Goal: Browse casually

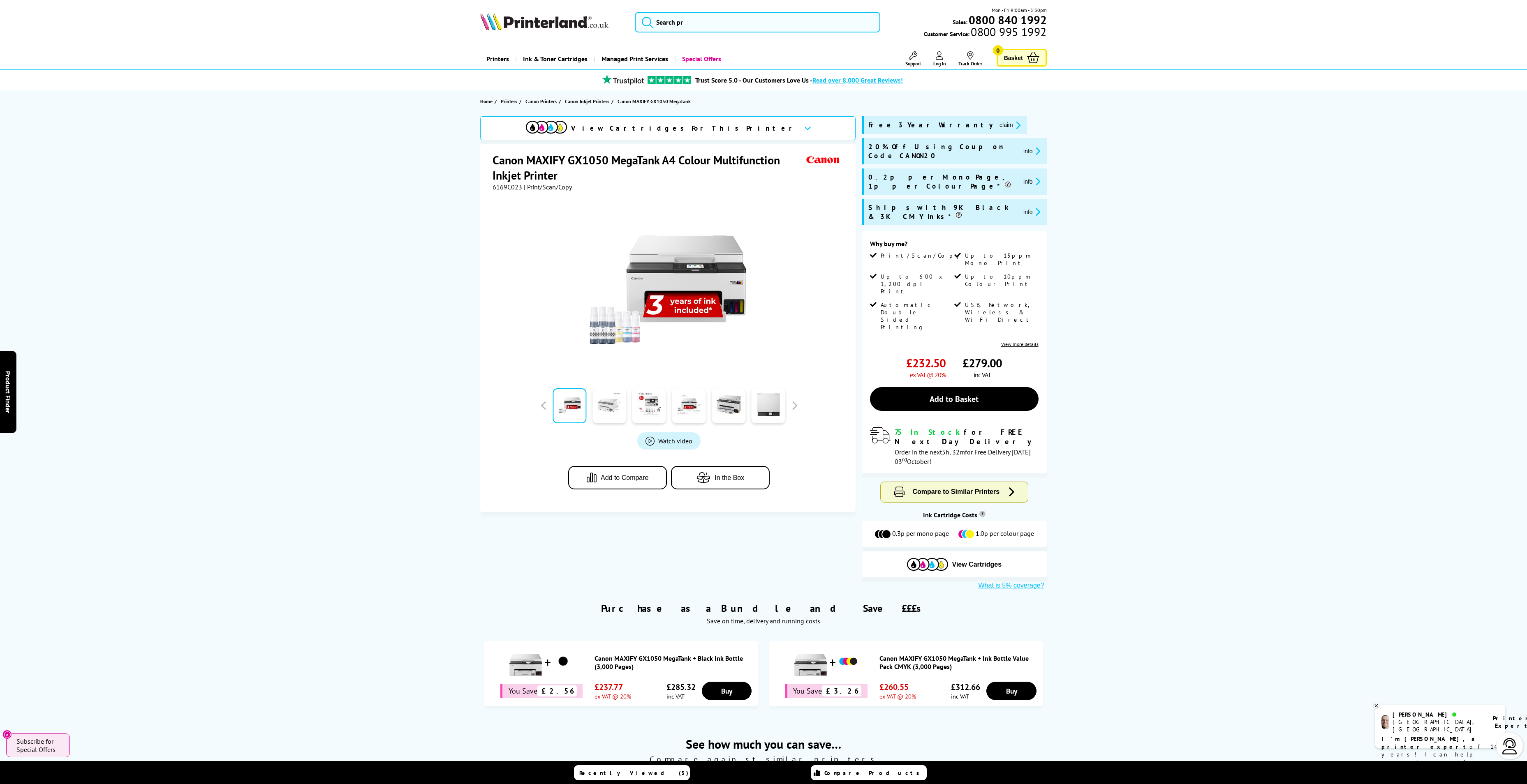
click at [611, 415] on link at bounding box center [609, 406] width 34 height 35
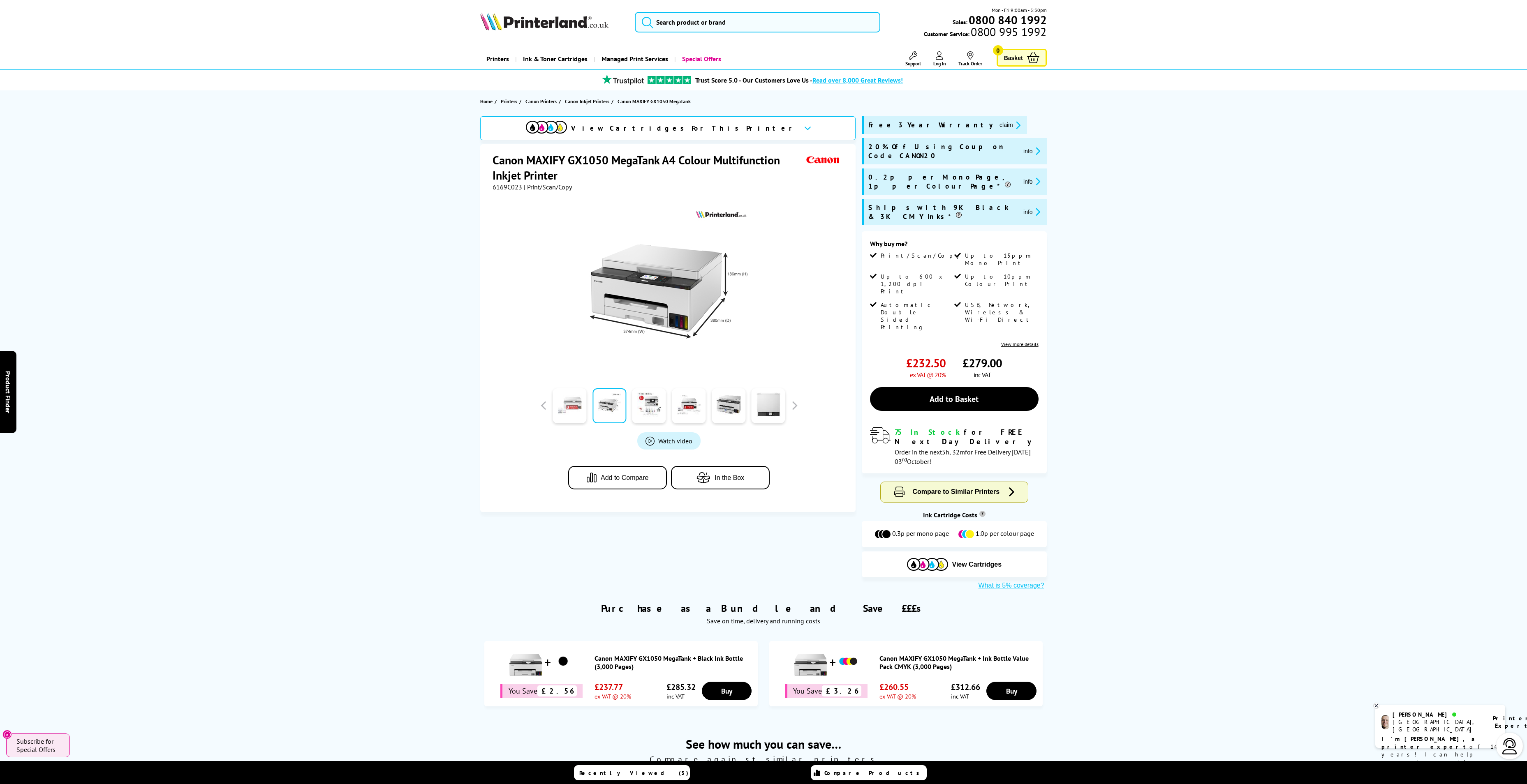
click at [576, 409] on link at bounding box center [570, 406] width 34 height 35
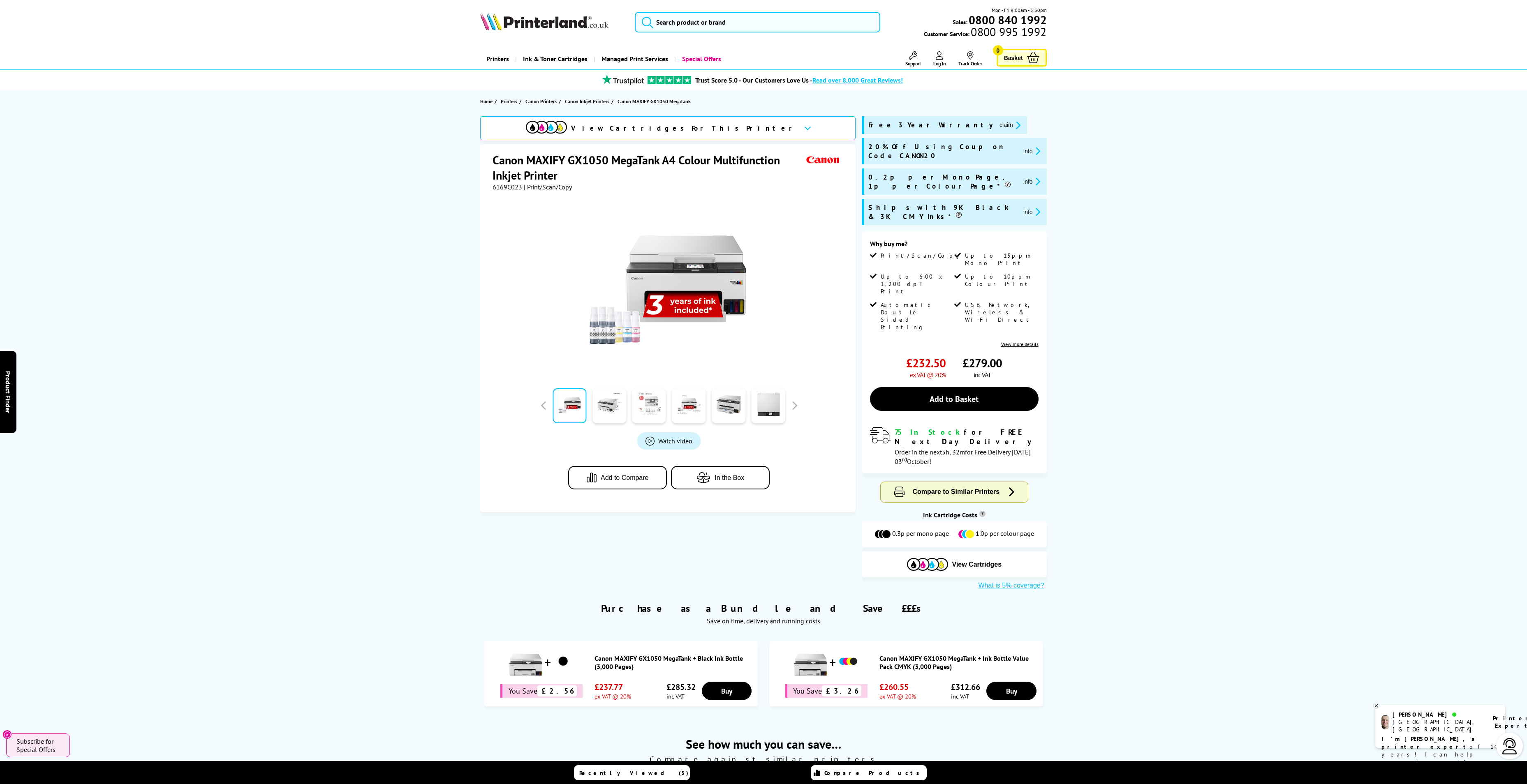
click at [643, 406] on link at bounding box center [649, 406] width 34 height 35
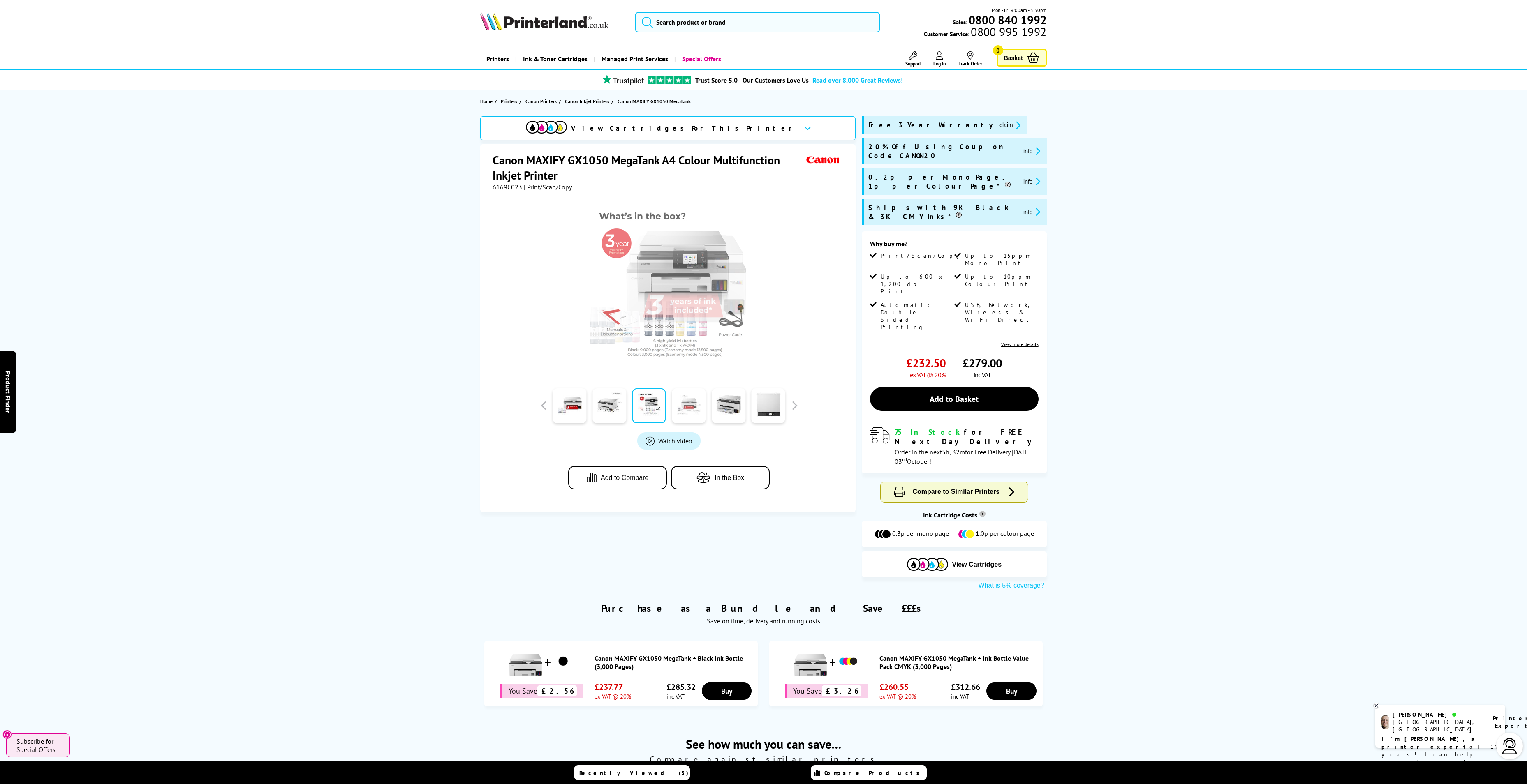
click at [688, 405] on link at bounding box center [689, 406] width 34 height 35
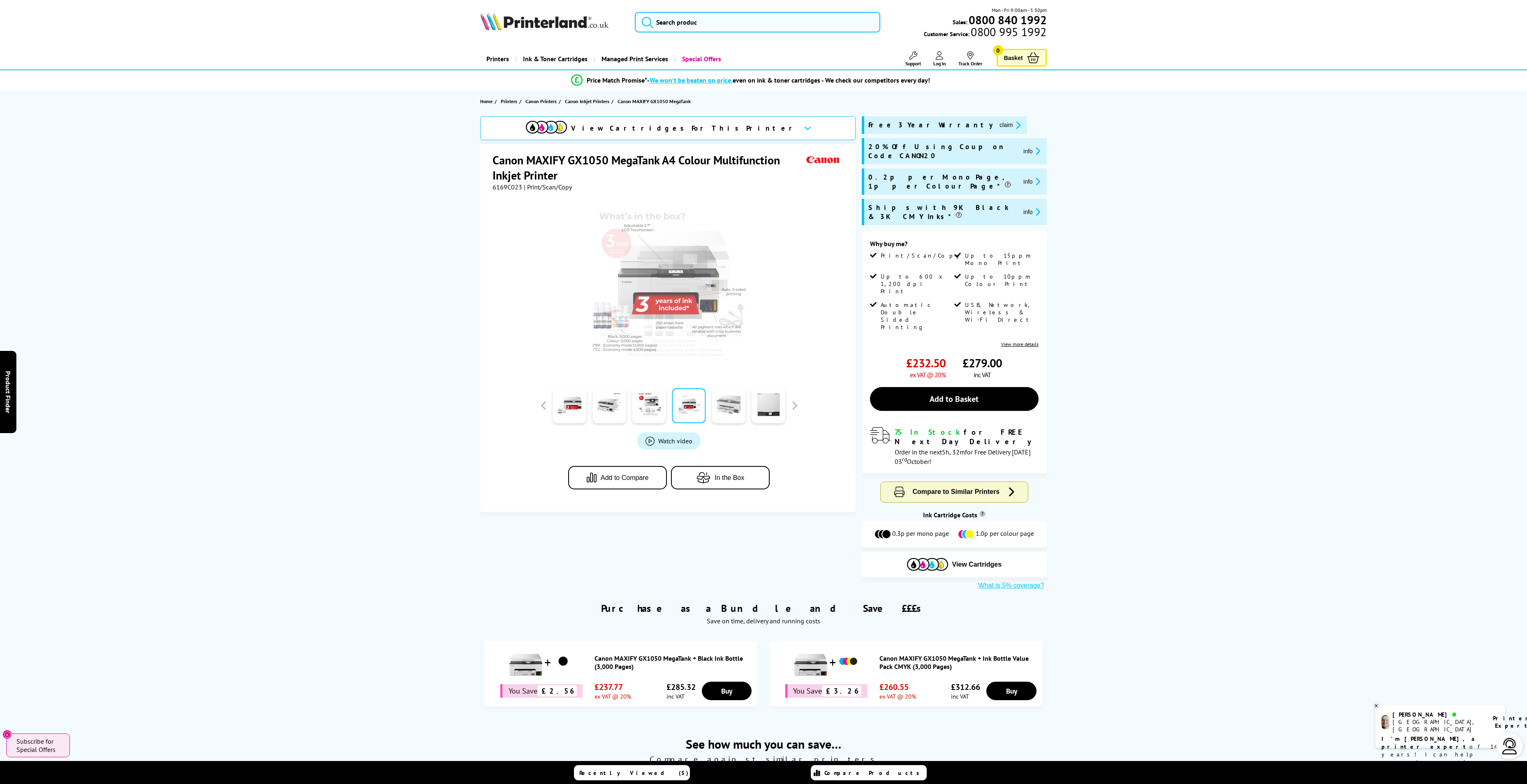
drag, startPoint x: 725, startPoint y: 404, endPoint x: 754, endPoint y: 402, distance: 29.1
click at [726, 404] on link at bounding box center [729, 406] width 34 height 35
click at [782, 402] on link at bounding box center [769, 406] width 34 height 35
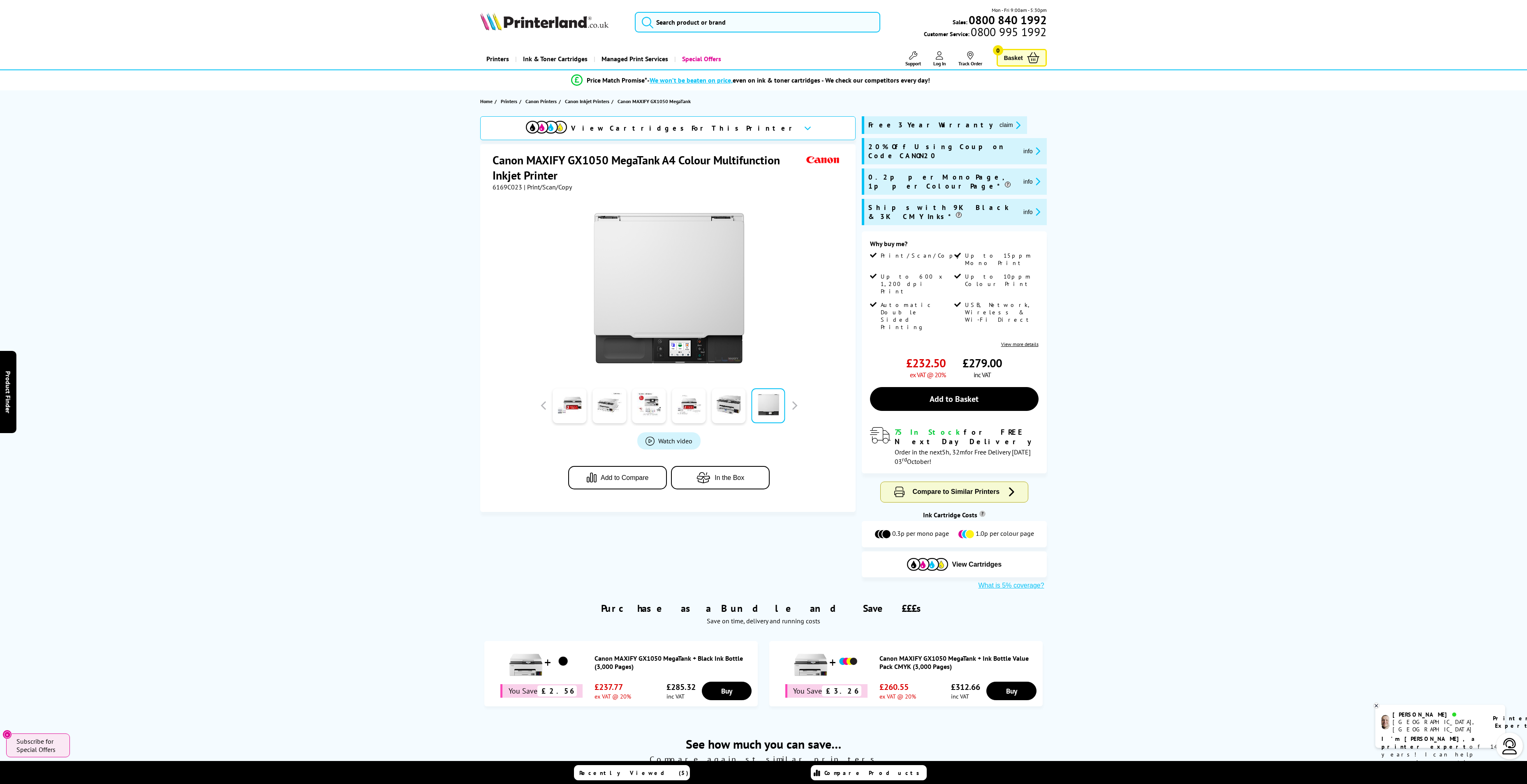
click at [589, 411] on div at bounding box center [609, 405] width 40 height 41
click at [577, 415] on link at bounding box center [570, 406] width 34 height 35
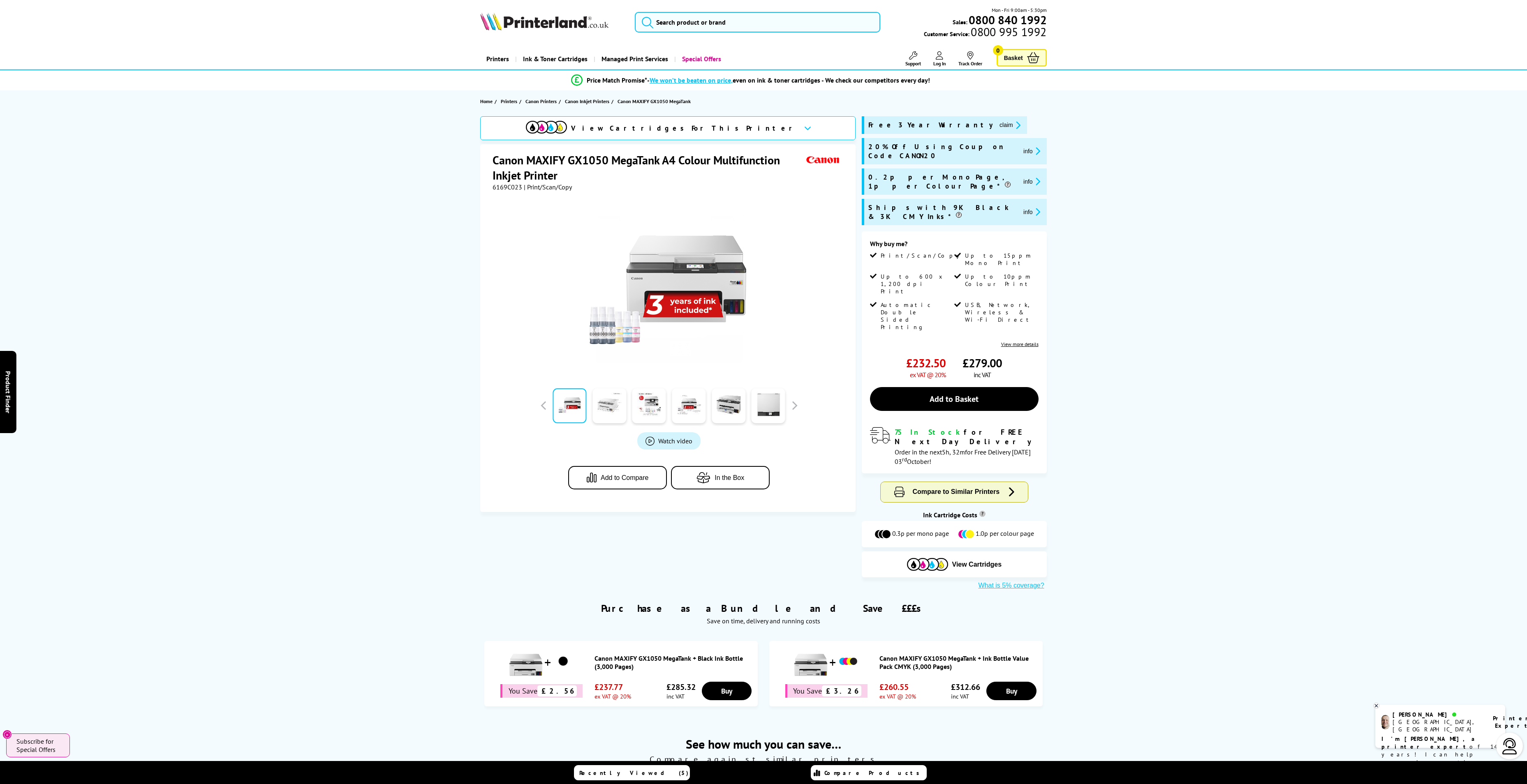
click at [604, 413] on link at bounding box center [609, 406] width 34 height 35
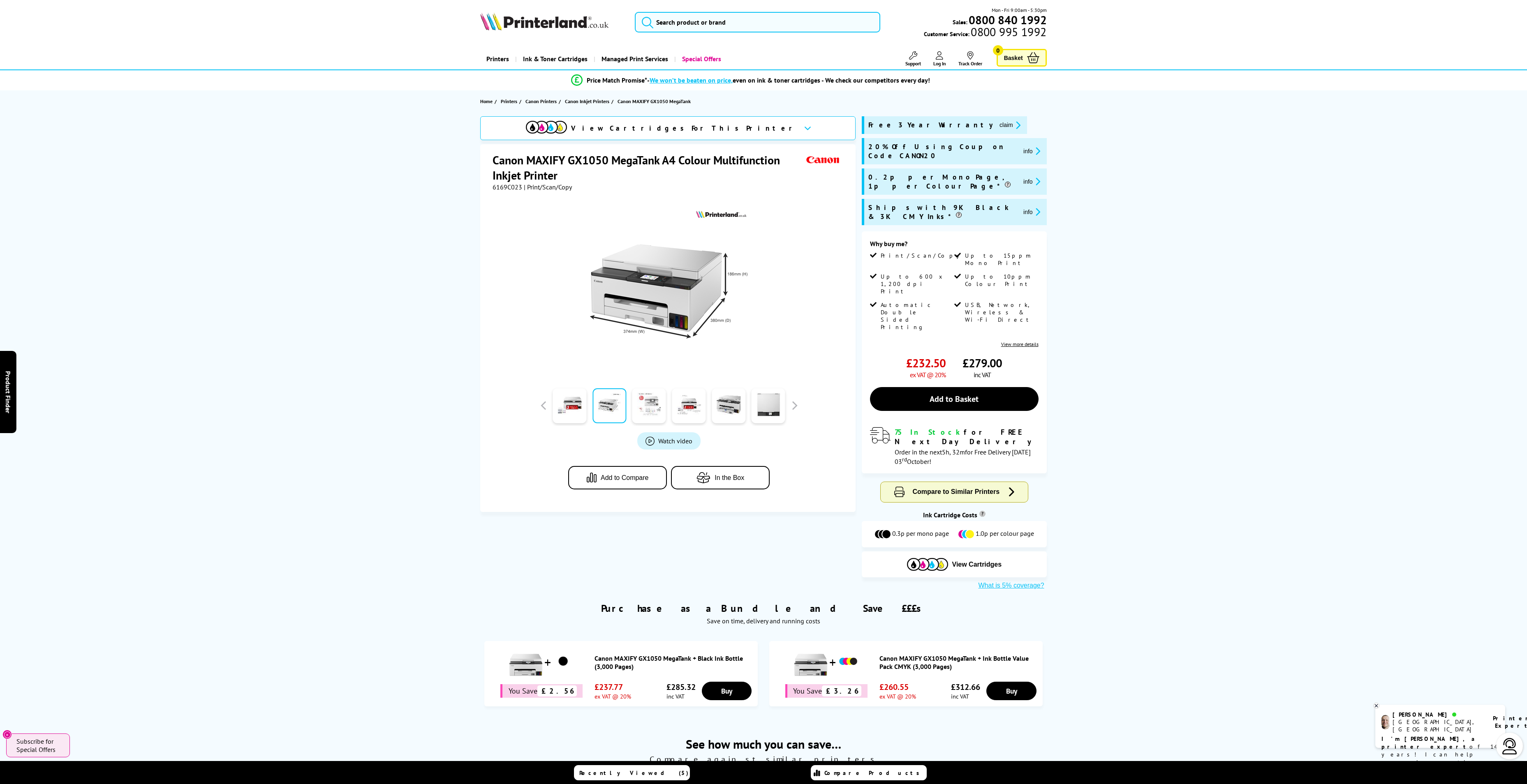
click at [647, 411] on link at bounding box center [649, 406] width 34 height 35
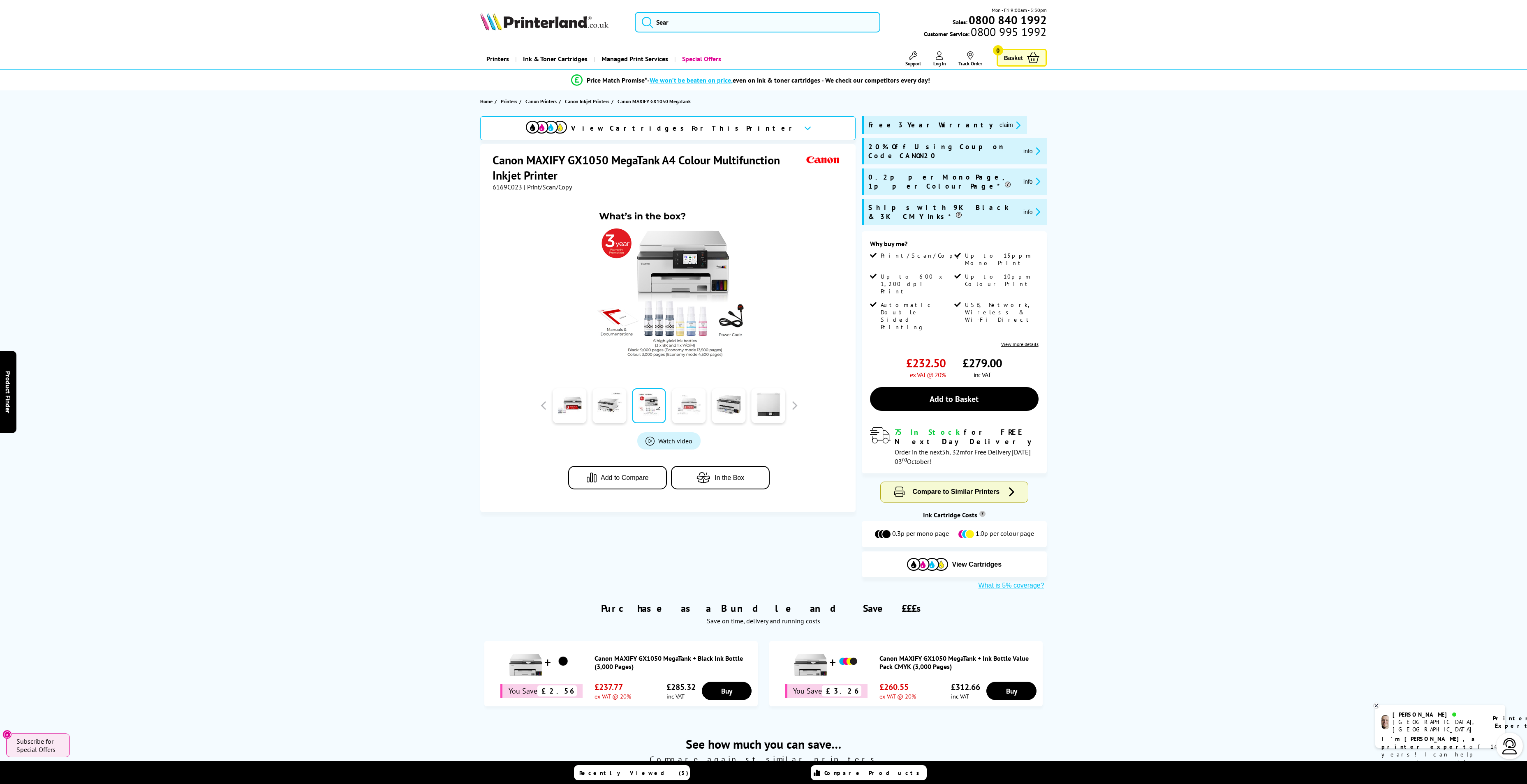
click at [686, 408] on link at bounding box center [689, 406] width 34 height 35
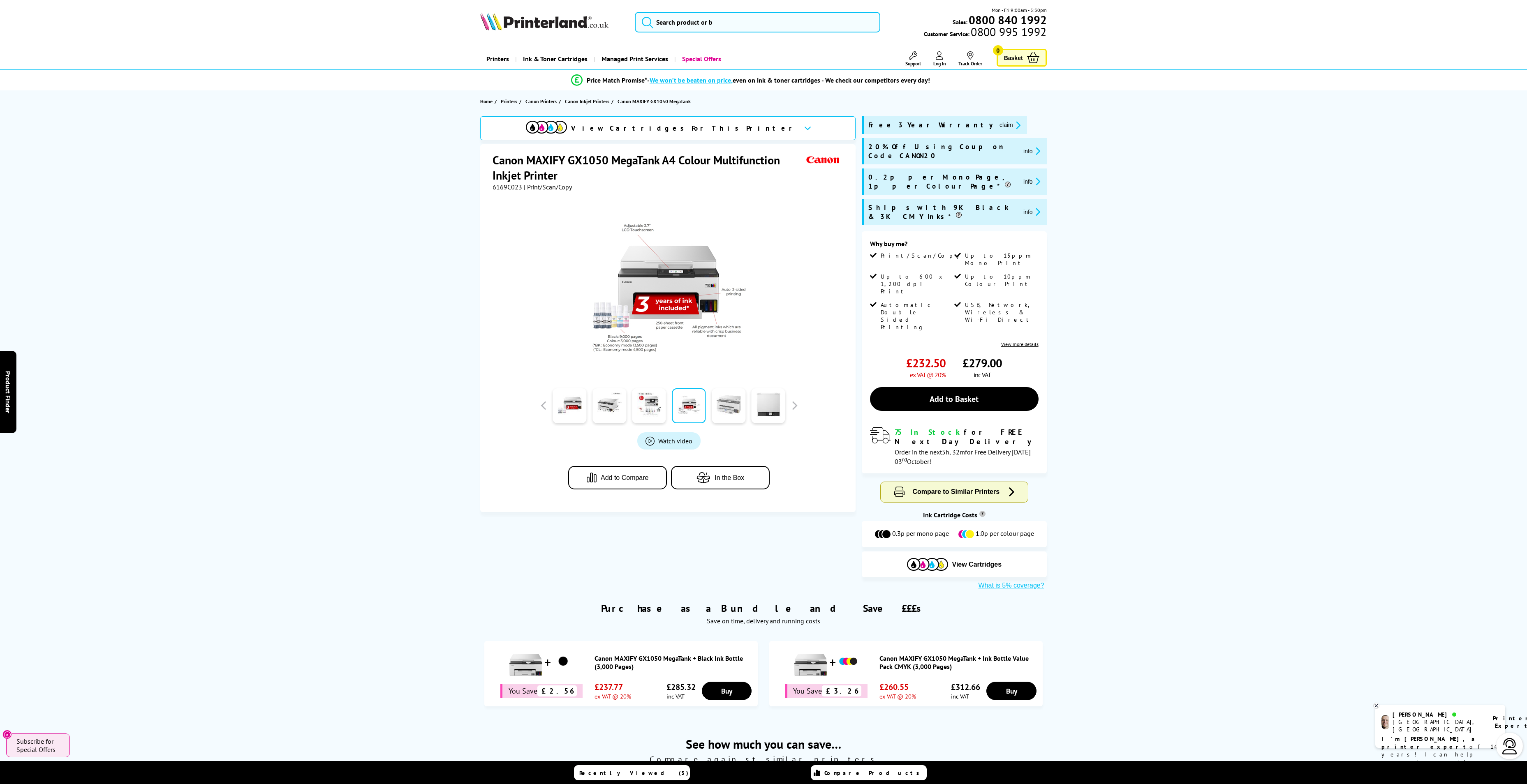
click at [719, 406] on link at bounding box center [729, 406] width 34 height 35
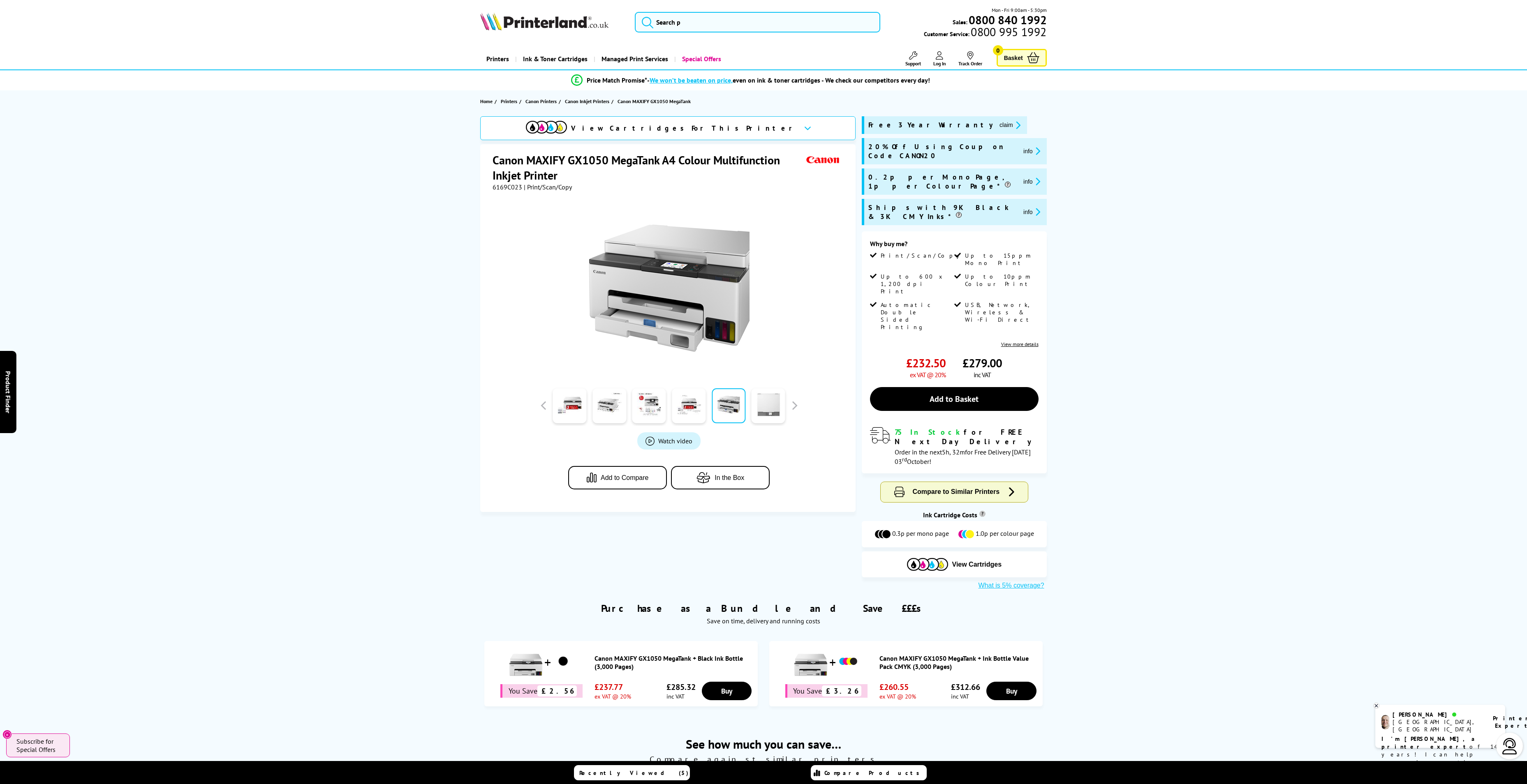
click at [763, 406] on link at bounding box center [769, 406] width 34 height 35
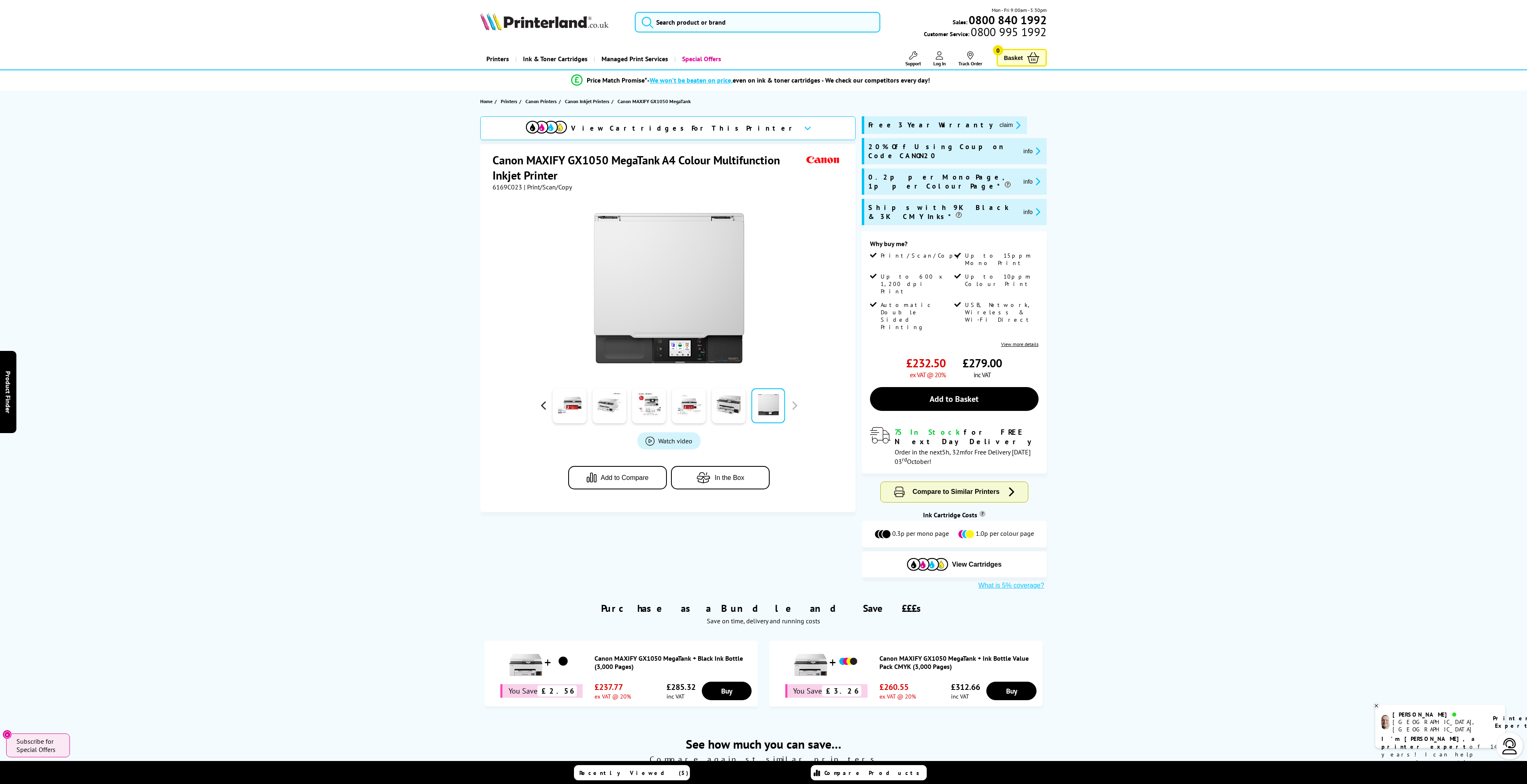
click at [548, 408] on button "button" at bounding box center [543, 406] width 12 height 12
click at [791, 409] on button "button" at bounding box center [794, 406] width 12 height 12
